Goal: Task Accomplishment & Management: Manage account settings

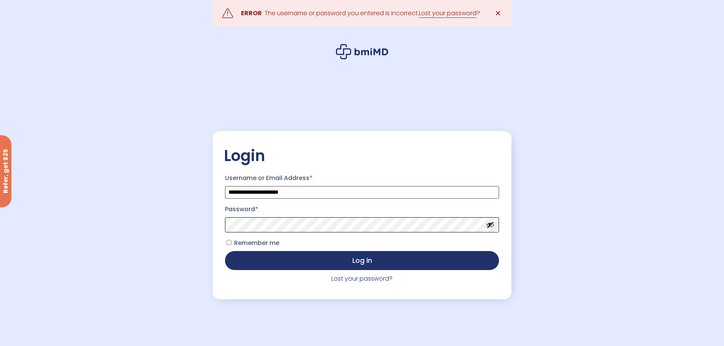
click at [225, 251] on button "Log in" at bounding box center [362, 260] width 274 height 19
click at [363, 281] on link "Lost your password?" at bounding box center [362, 279] width 61 height 9
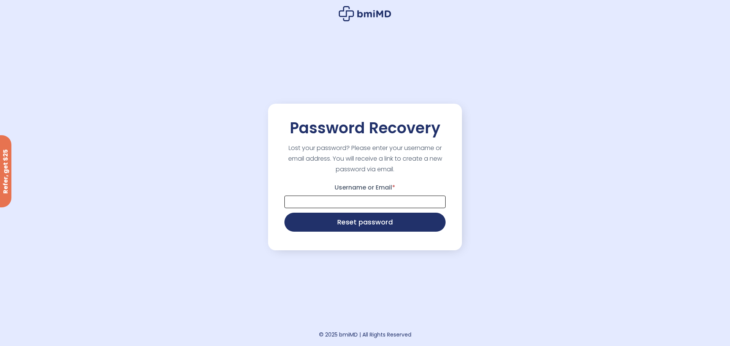
click at [342, 197] on input "Username or Email *" at bounding box center [364, 202] width 161 height 13
type input "**********"
click at [351, 222] on button "Reset password" at bounding box center [364, 221] width 161 height 19
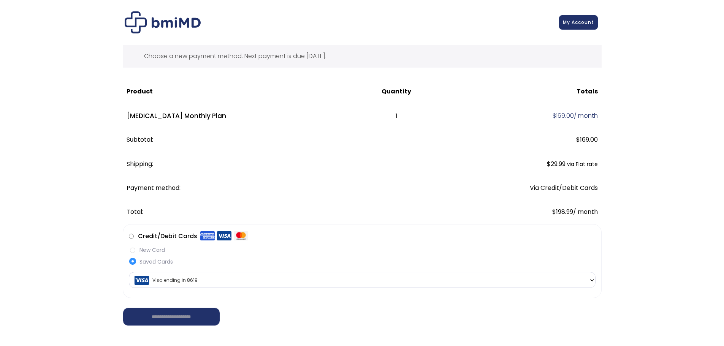
scroll to position [38, 0]
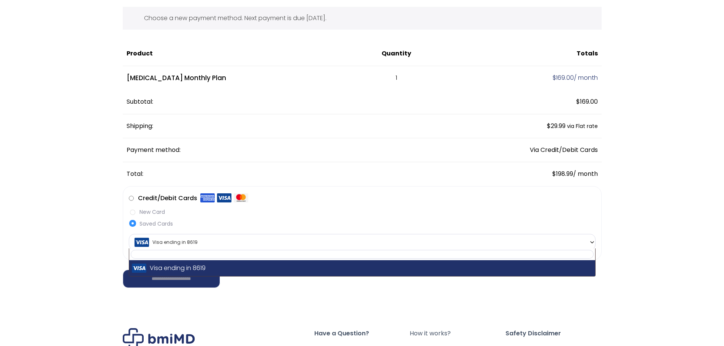
click at [593, 246] on span at bounding box center [592, 243] width 6 height 16
click at [594, 246] on span at bounding box center [592, 243] width 6 height 16
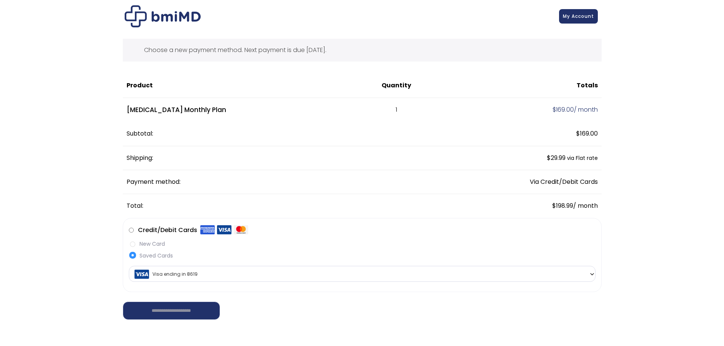
scroll to position [0, 0]
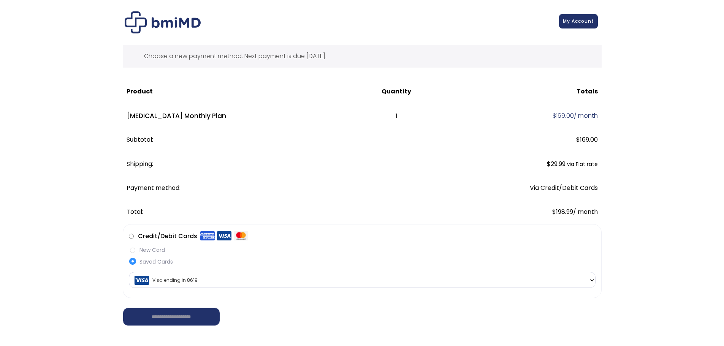
click at [574, 27] on link "My Account" at bounding box center [578, 21] width 39 height 14
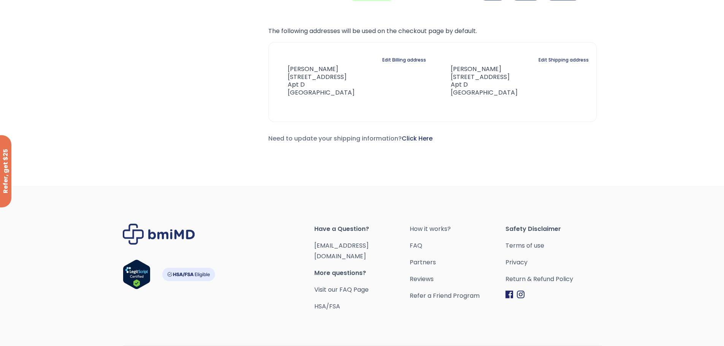
scroll to position [342, 0]
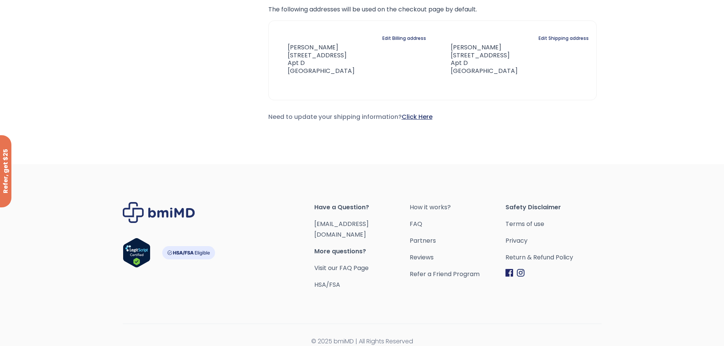
click at [417, 118] on link "Click Here" at bounding box center [417, 117] width 31 height 9
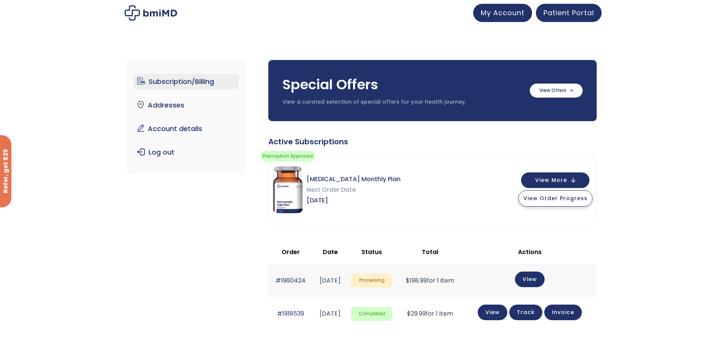
click at [565, 200] on span "View Order Progress" at bounding box center [556, 199] width 64 height 8
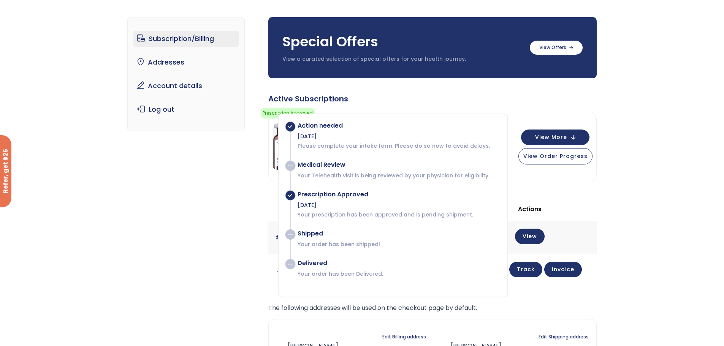
scroll to position [76, 0]
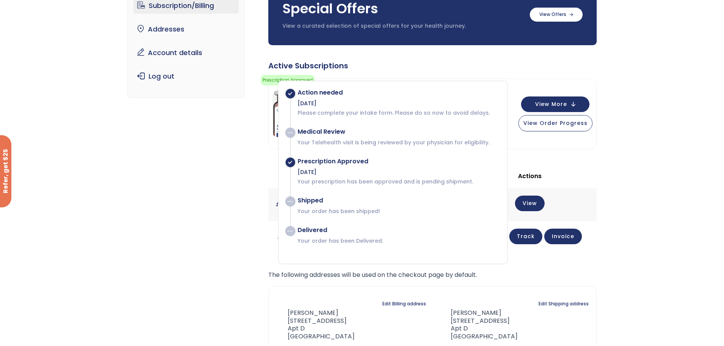
click at [647, 271] on div "Subscription/Billing bmiRewards Addresses Account details Submit a Review Log o…" at bounding box center [362, 192] width 724 height 446
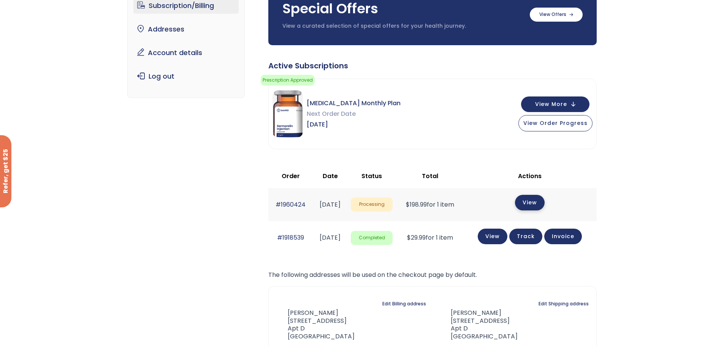
click at [536, 201] on link "View" at bounding box center [530, 203] width 30 height 16
